Goal: Register for event/course

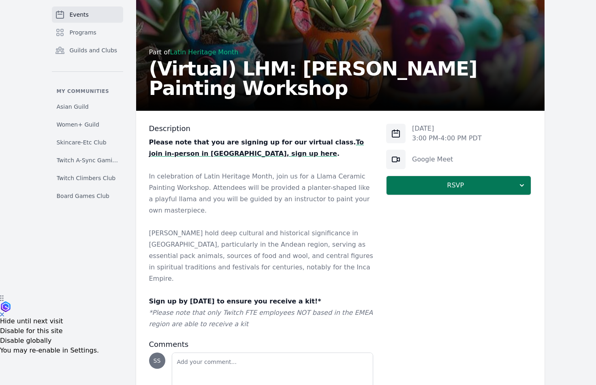
scroll to position [120, 0]
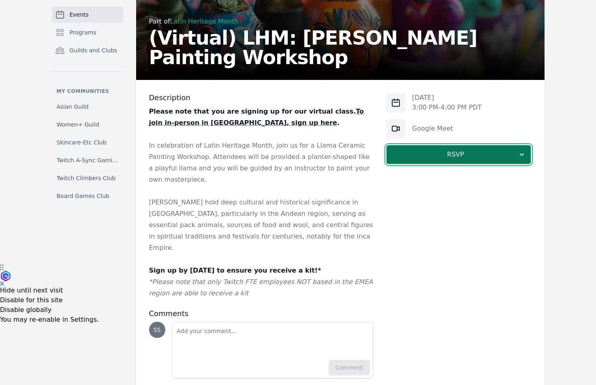
click at [429, 160] on button "RSVP" at bounding box center [458, 154] width 145 height 19
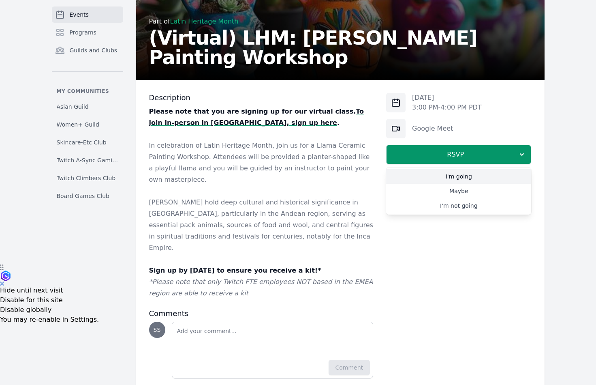
click at [454, 177] on link "I'm going" at bounding box center [458, 176] width 145 height 15
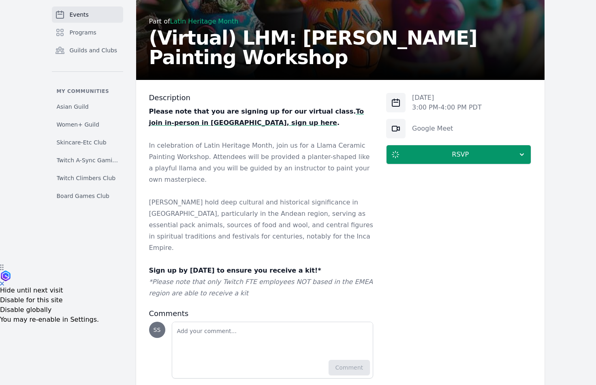
scroll to position [406, 0]
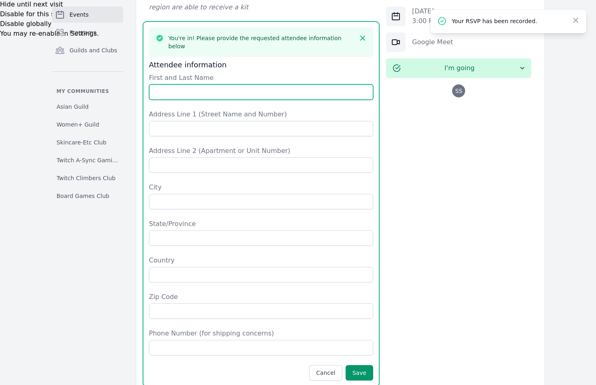
click at [236, 84] on input "First and Last Name" at bounding box center [261, 91] width 224 height 15
type input "[PERSON_NAME]"
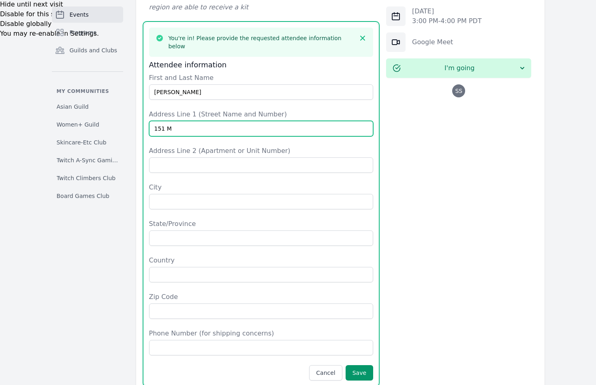
type input "[STREET_ADDRESS]"
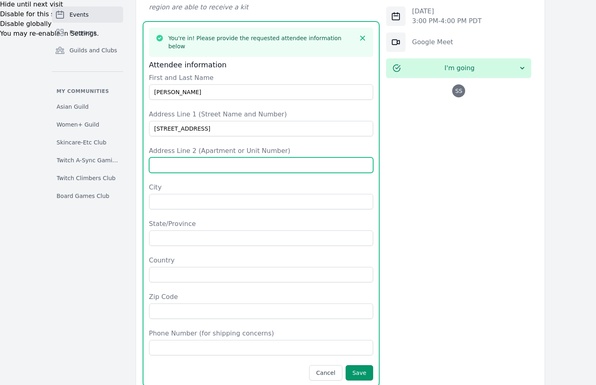
type input "#4B"
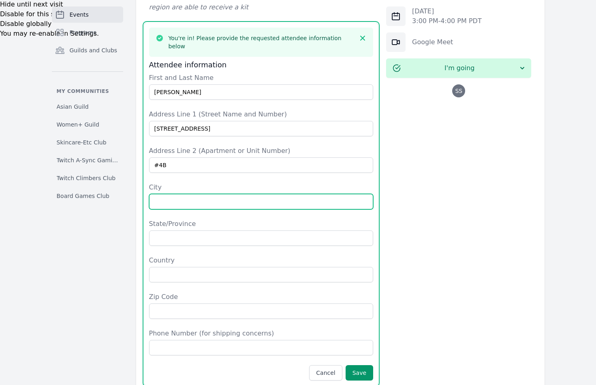
type input "[GEOGRAPHIC_DATA]"
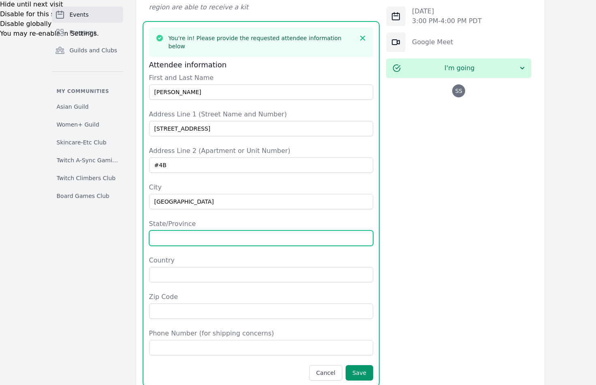
type input "NY"
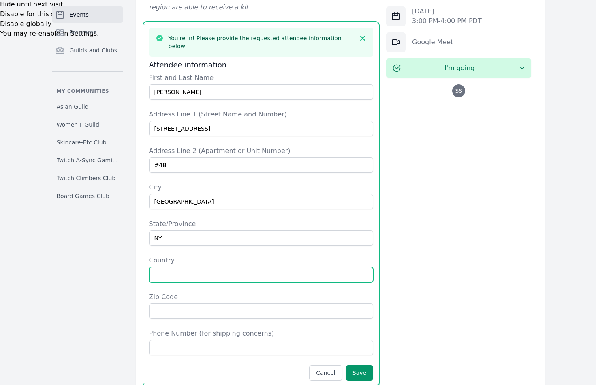
type input "[GEOGRAPHIC_DATA]"
type input "11206"
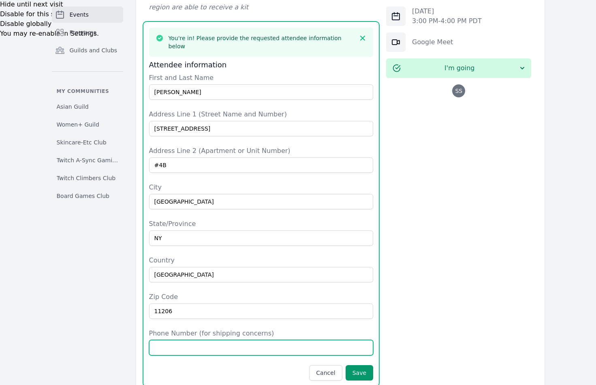
type input "5103885229"
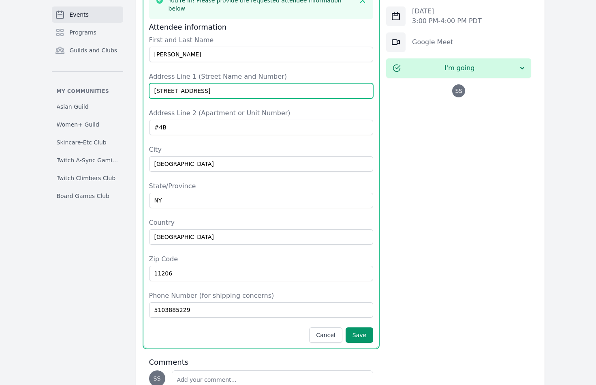
scroll to position [456, 0]
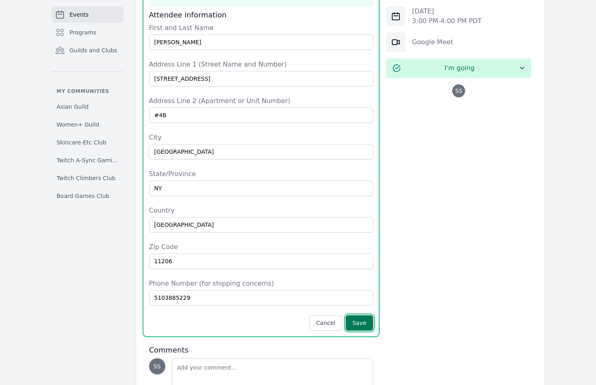
click at [370, 315] on button "Save" at bounding box center [360, 322] width 28 height 15
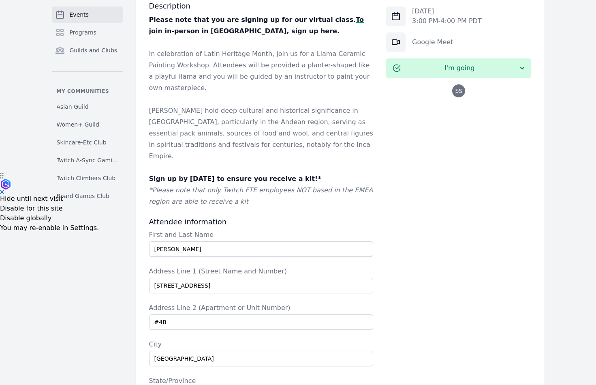
scroll to position [425, 0]
